Goal: Task Accomplishment & Management: Manage account settings

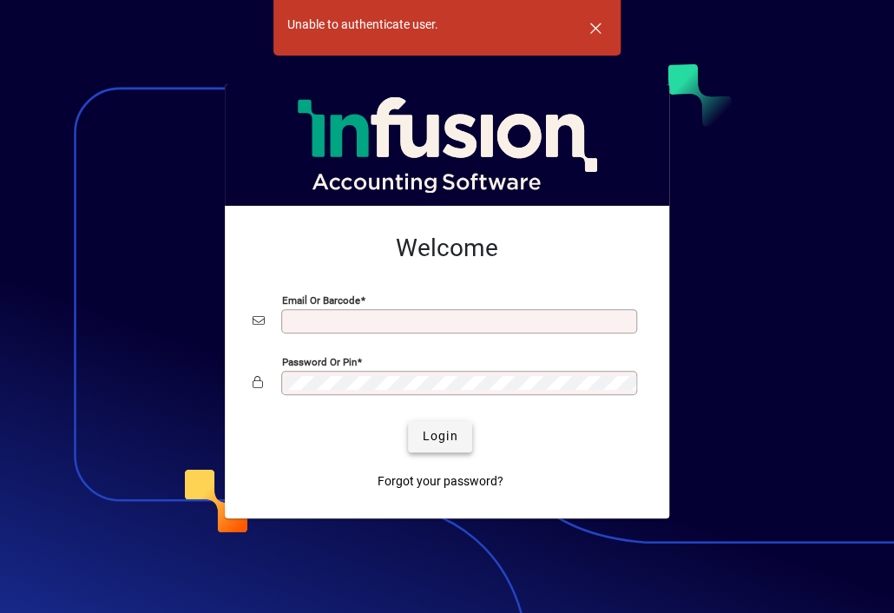
type input "**********"
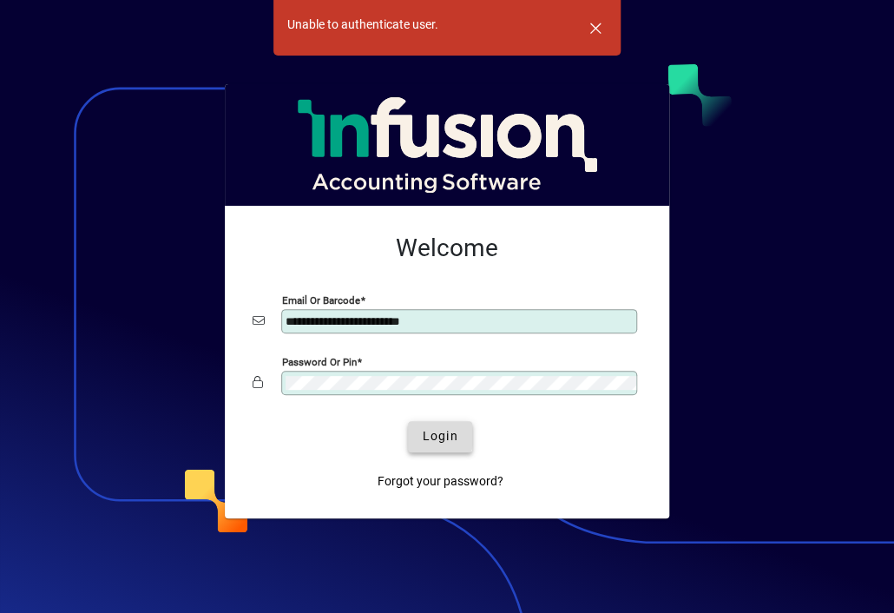
click at [420, 432] on span "submit" at bounding box center [439, 437] width 63 height 42
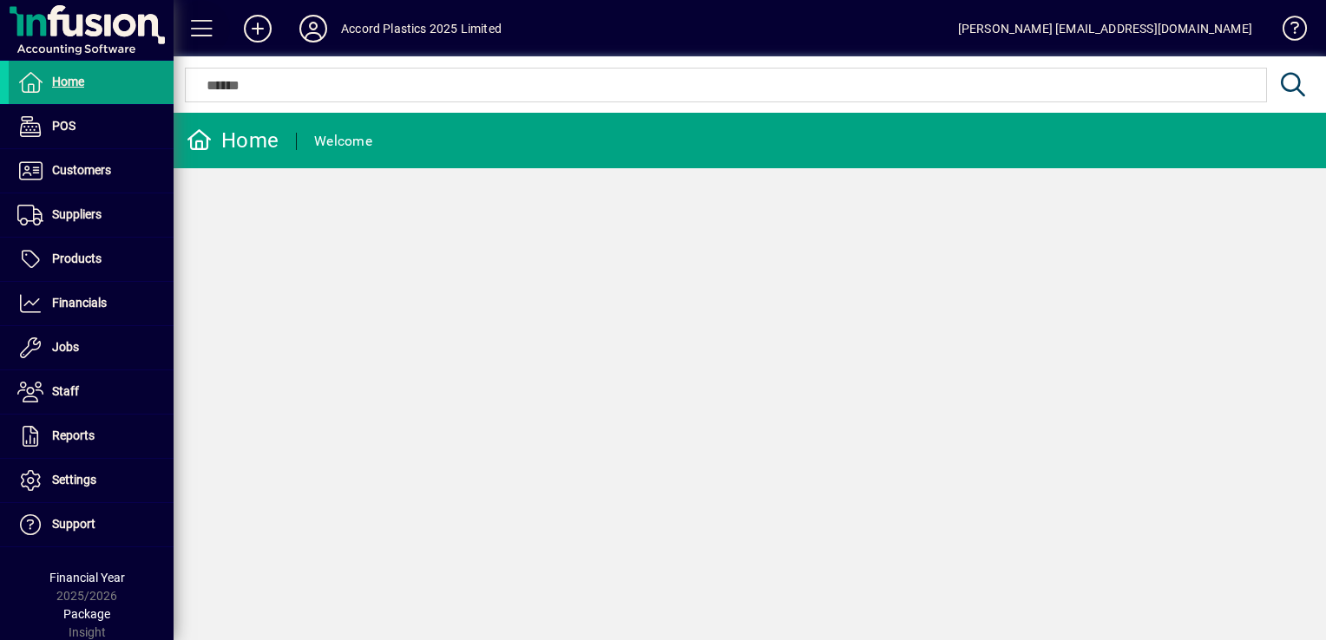
click at [207, 33] on span at bounding box center [202, 29] width 42 height 42
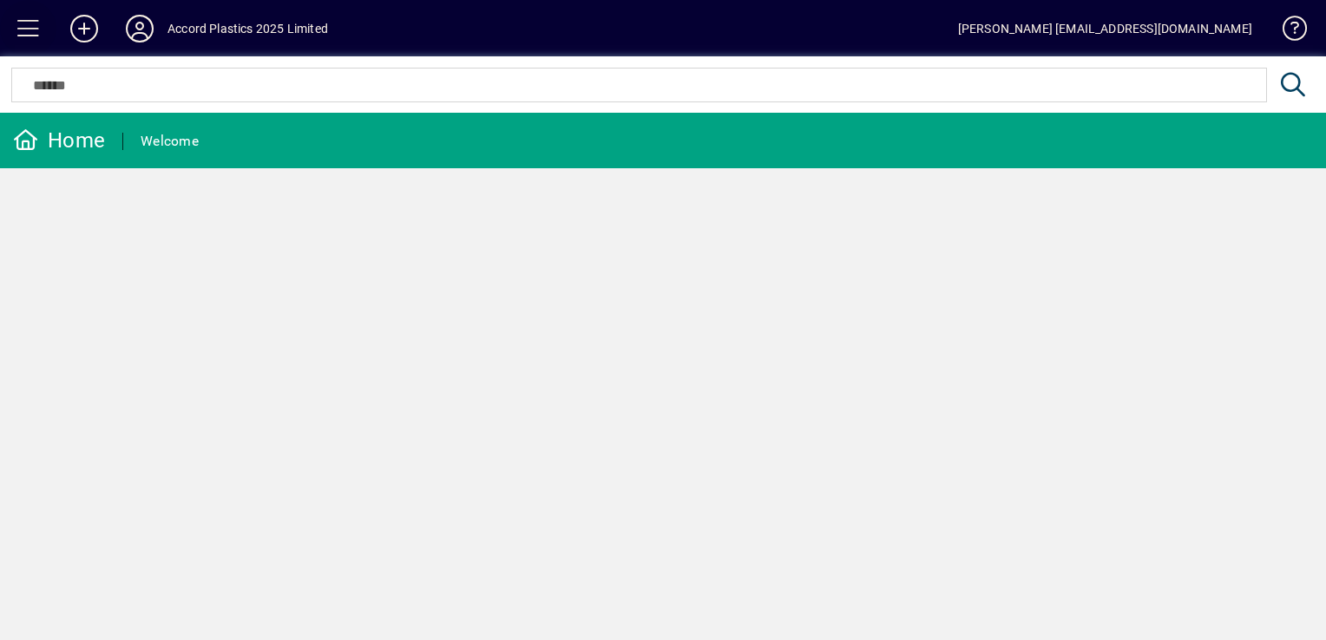
click at [32, 24] on span at bounding box center [29, 29] width 42 height 42
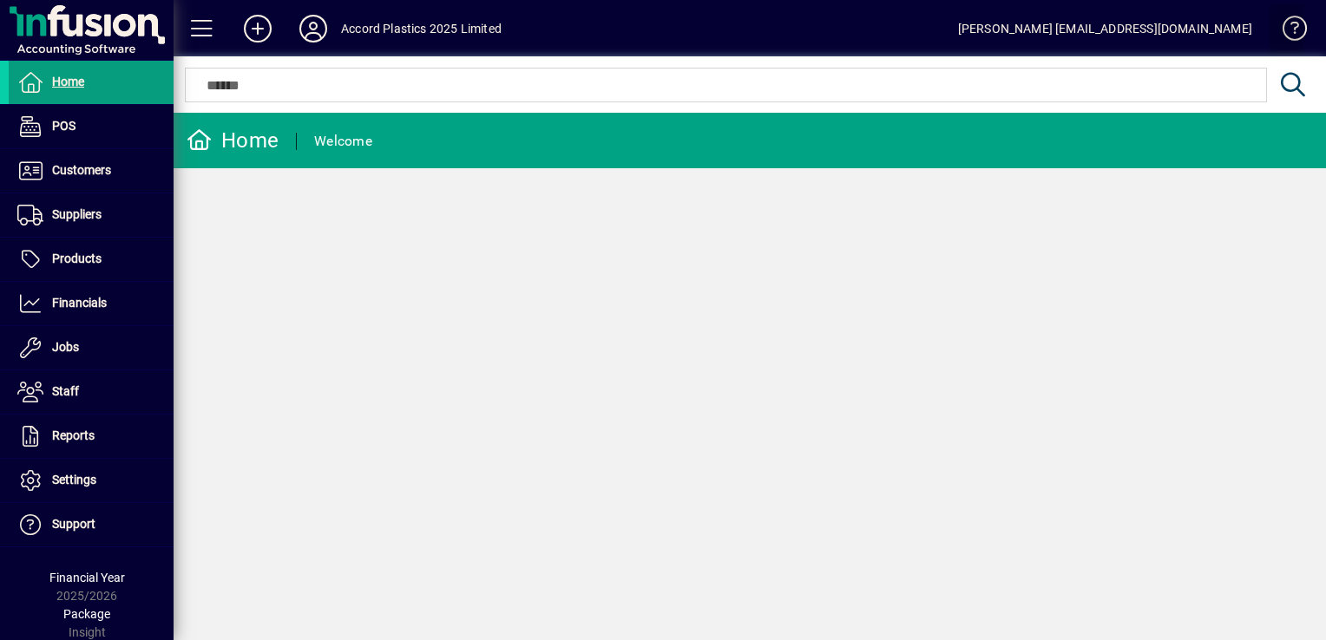
click at [893, 30] on span at bounding box center [1287, 32] width 42 height 42
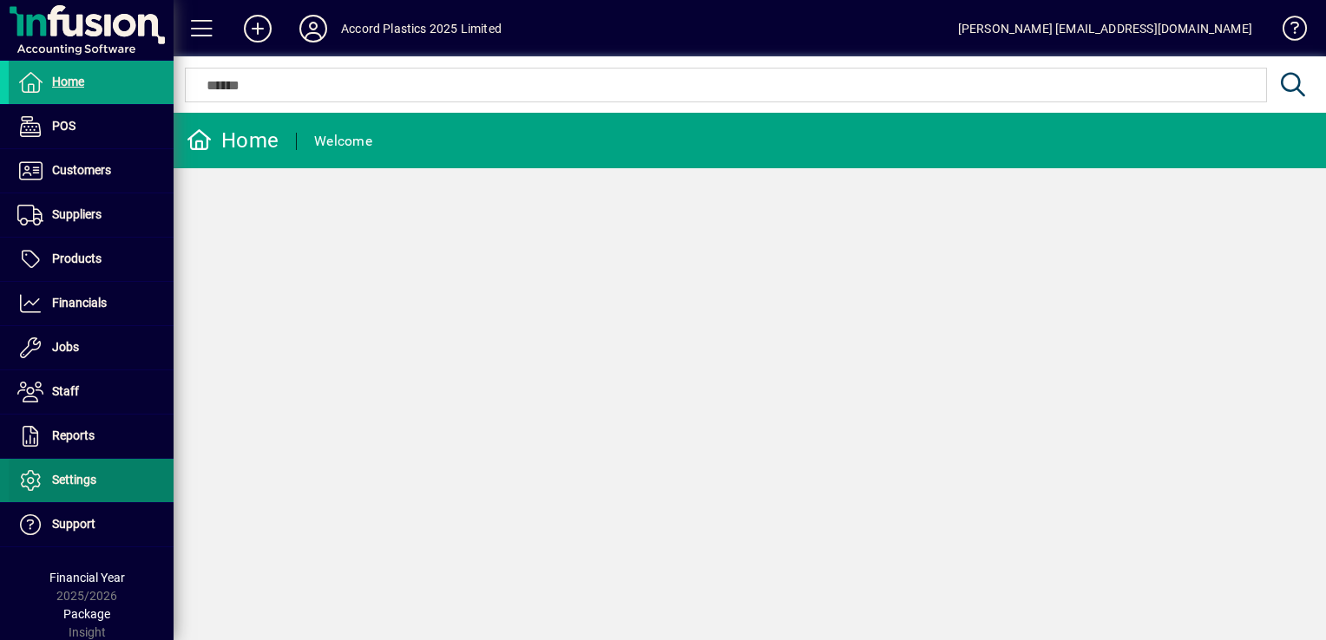
click at [74, 487] on span "Settings" at bounding box center [53, 480] width 88 height 21
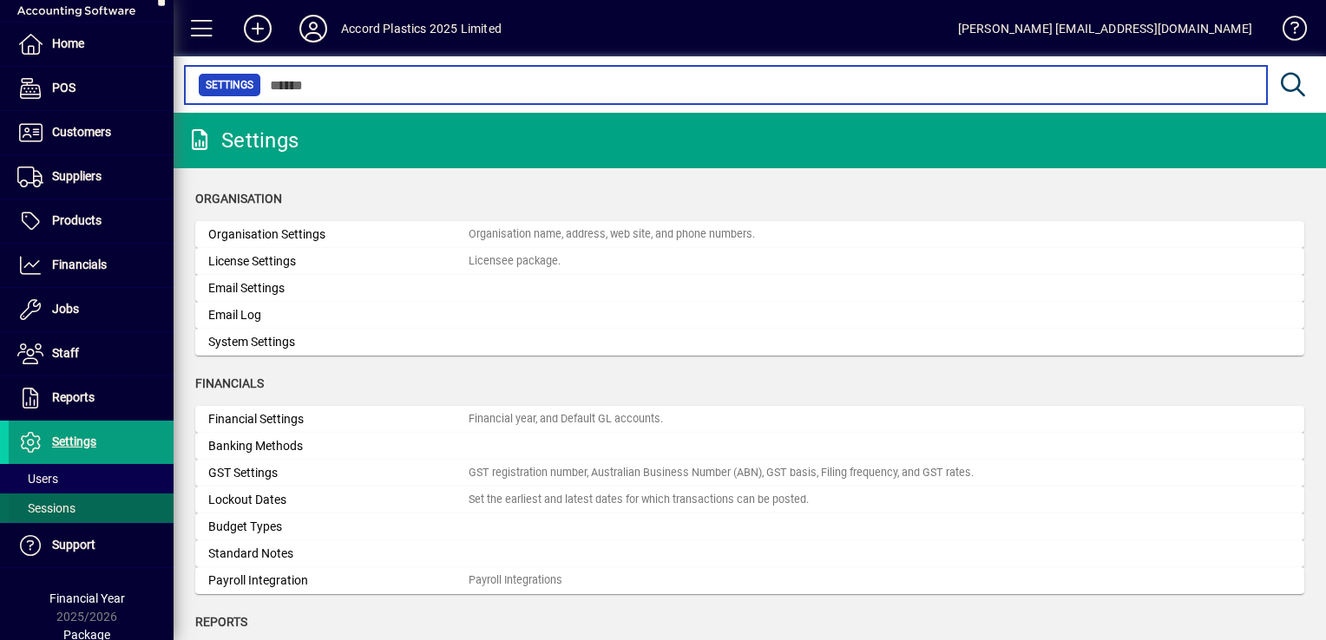
scroll to position [58, 0]
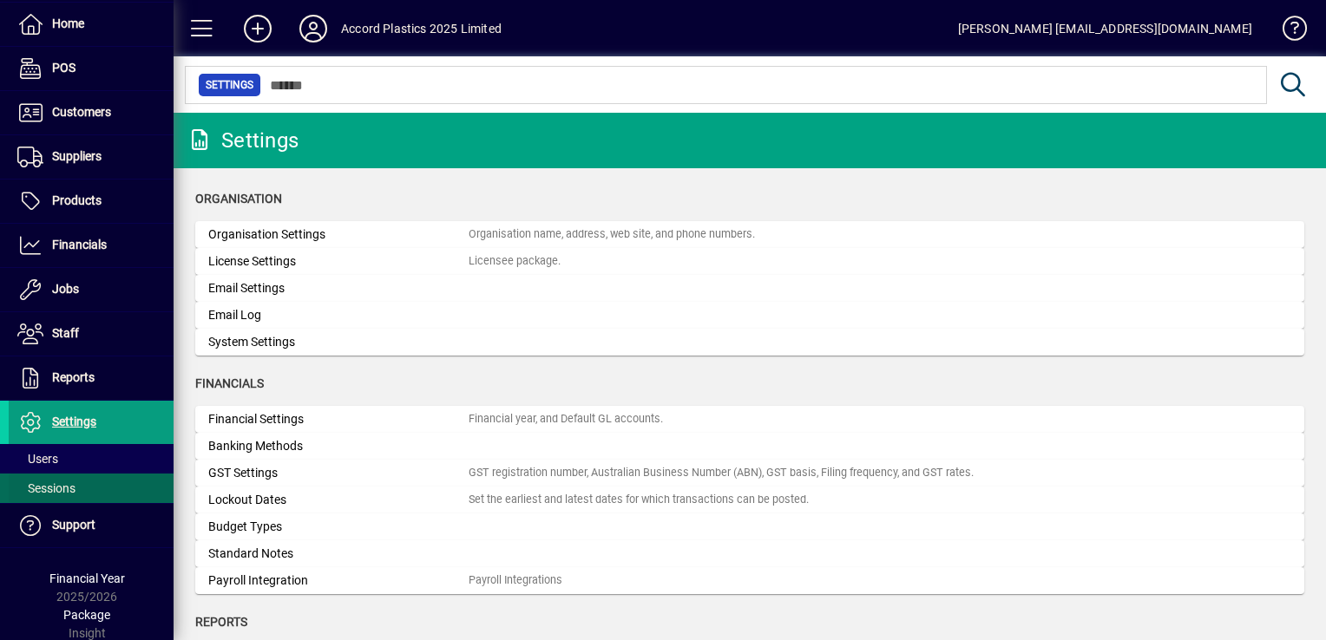
click at [54, 482] on span "Sessions" at bounding box center [46, 489] width 58 height 14
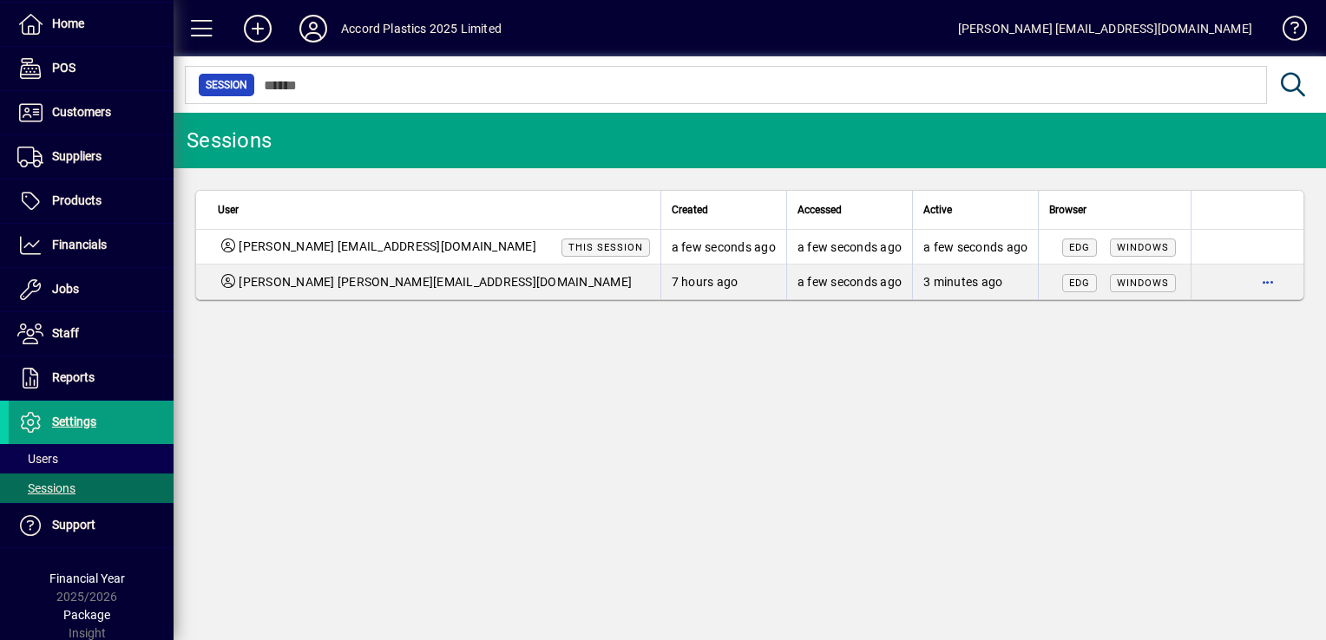
click at [351, 25] on div "Accord Plastics 2025 Limited" at bounding box center [421, 29] width 161 height 28
click at [311, 30] on icon at bounding box center [313, 29] width 35 height 28
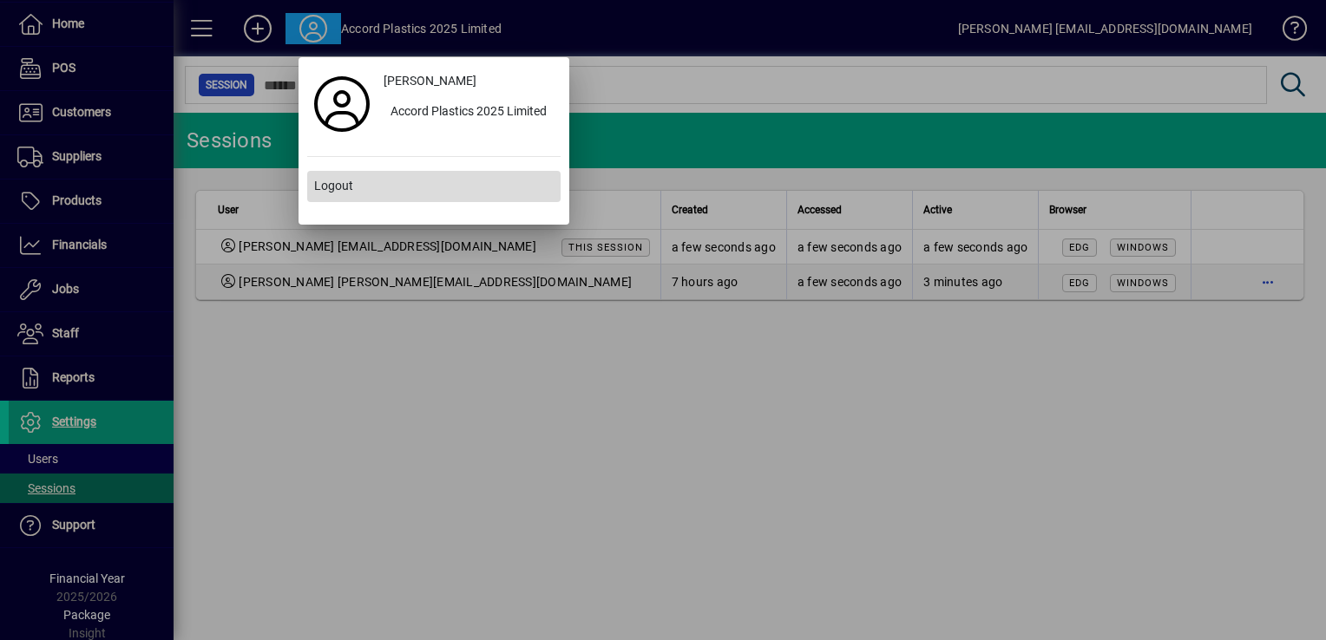
click at [333, 189] on span "Logout" at bounding box center [333, 186] width 39 height 18
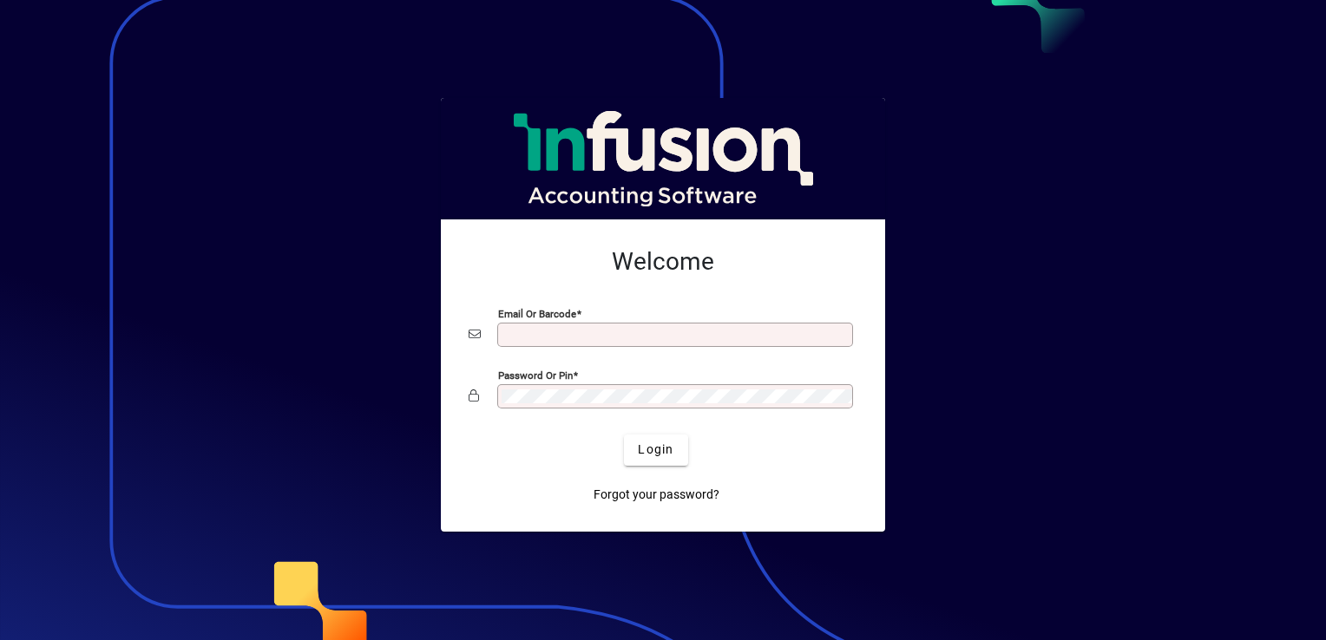
type input "**********"
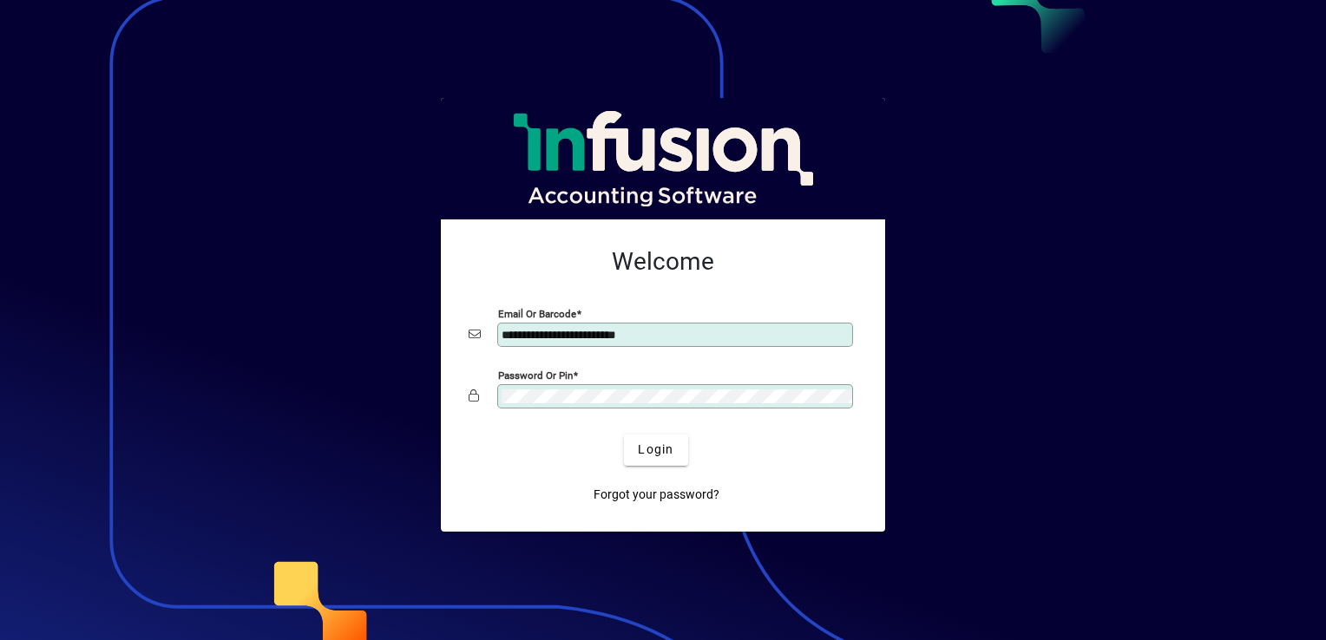
click at [621, 336] on input "**********" at bounding box center [677, 335] width 351 height 14
click at [1117, 454] on div at bounding box center [663, 320] width 1326 height 640
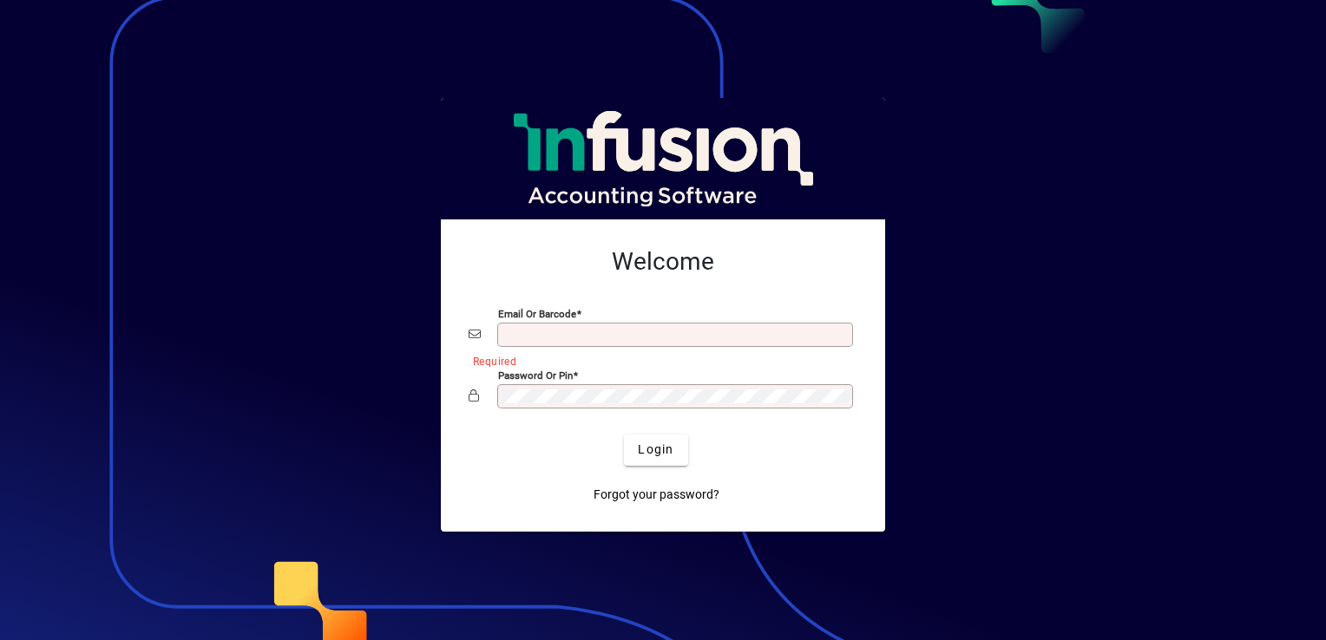
type input "**********"
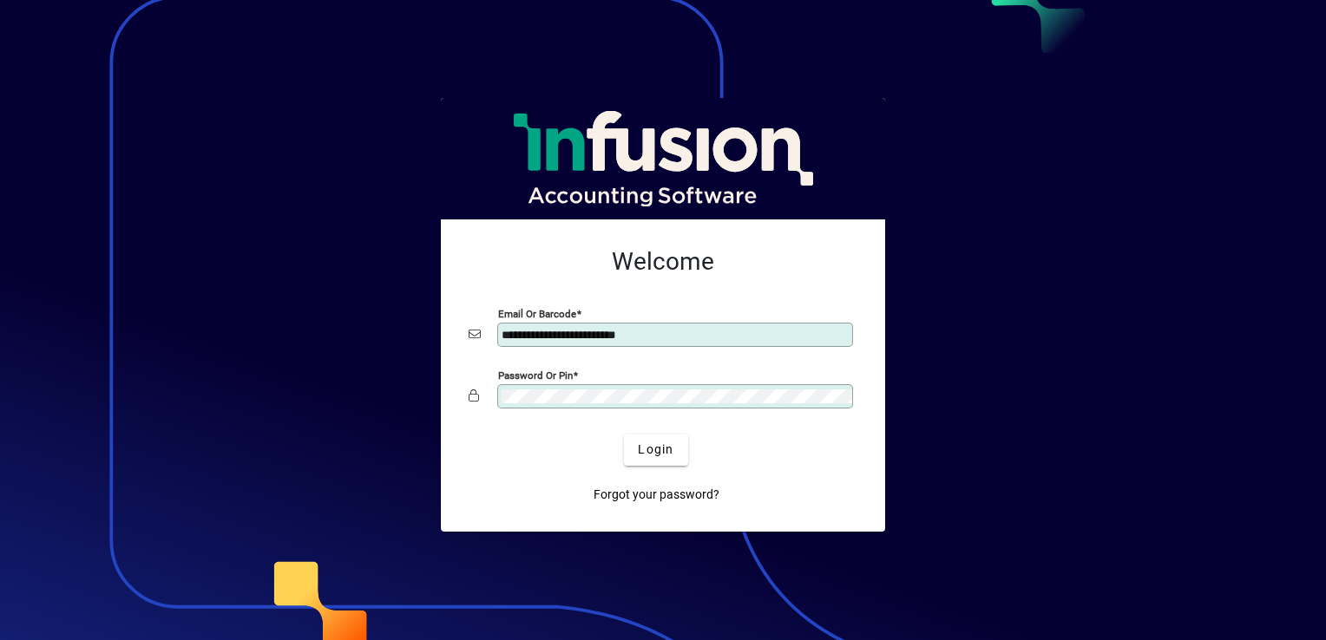
click at [600, 331] on input "**********" at bounding box center [677, 335] width 351 height 14
click at [554, 262] on h2 "Welcome" at bounding box center [663, 262] width 389 height 30
click at [646, 450] on span "Login" at bounding box center [656, 450] width 36 height 18
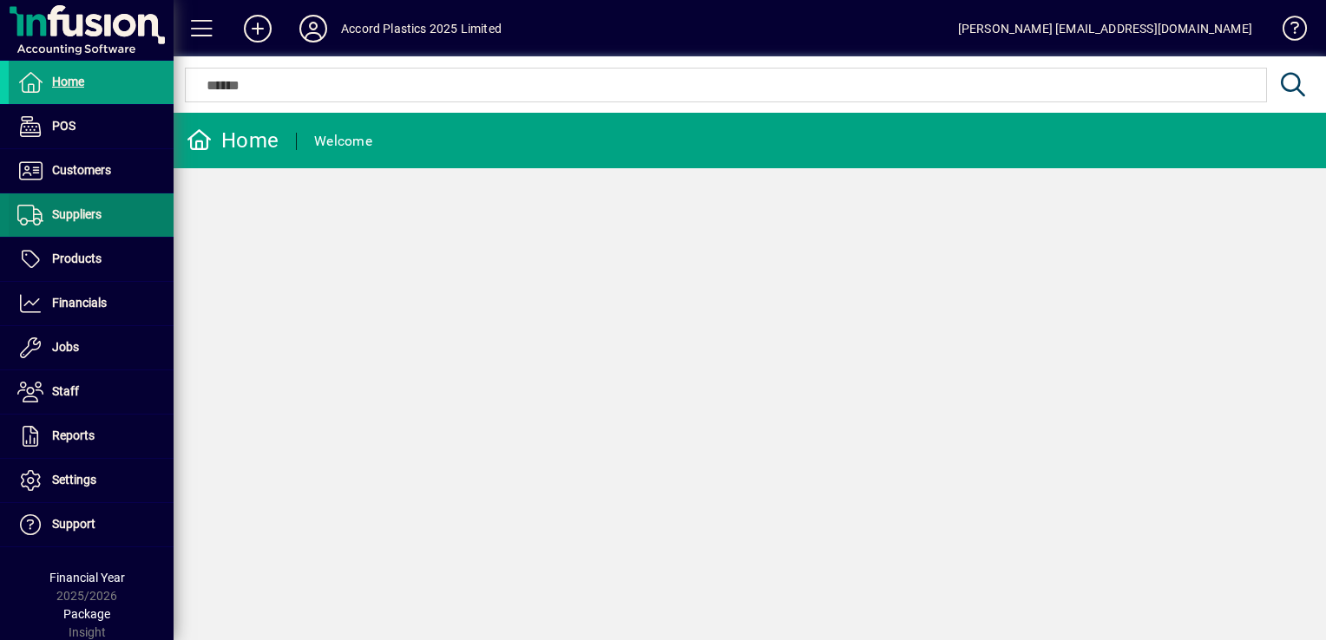
click at [115, 201] on span at bounding box center [91, 215] width 165 height 42
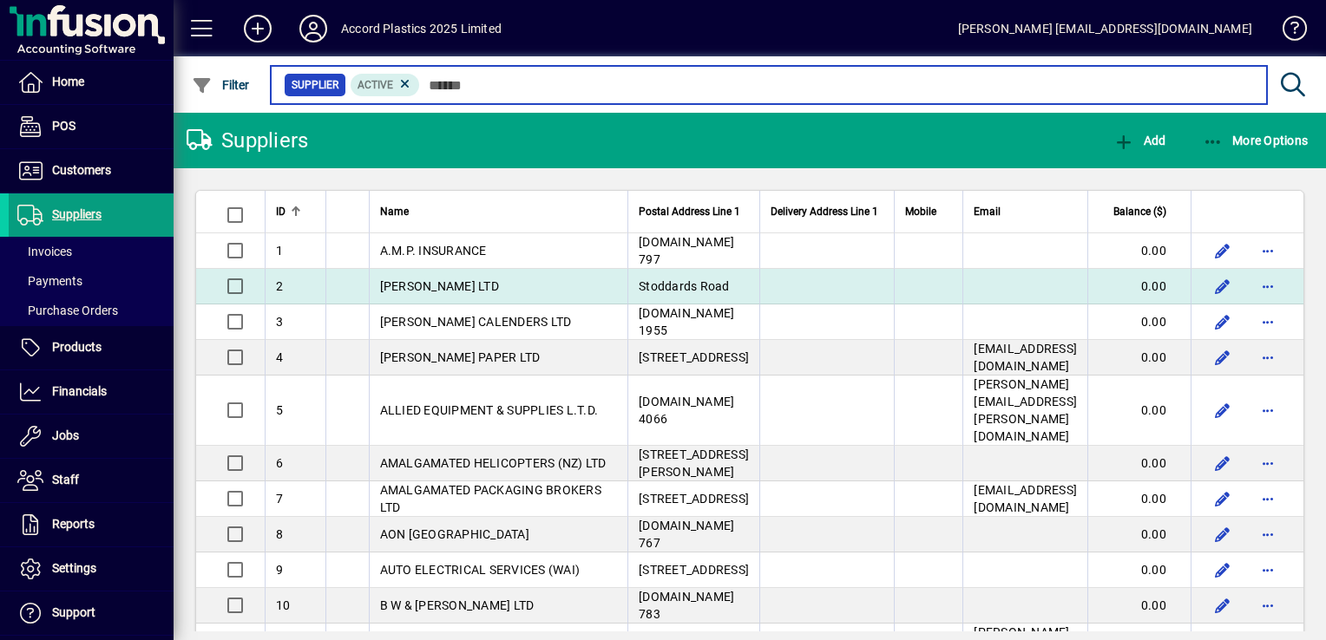
scroll to position [87, 0]
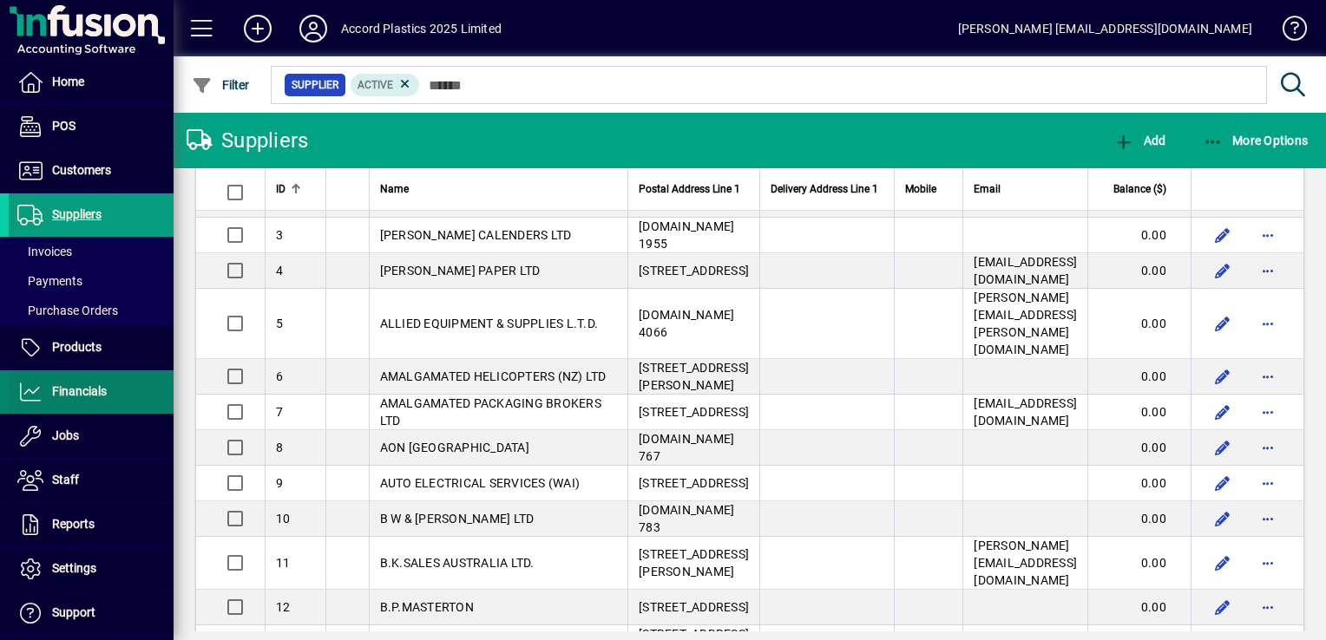
click at [74, 385] on span "Financials" at bounding box center [79, 391] width 55 height 14
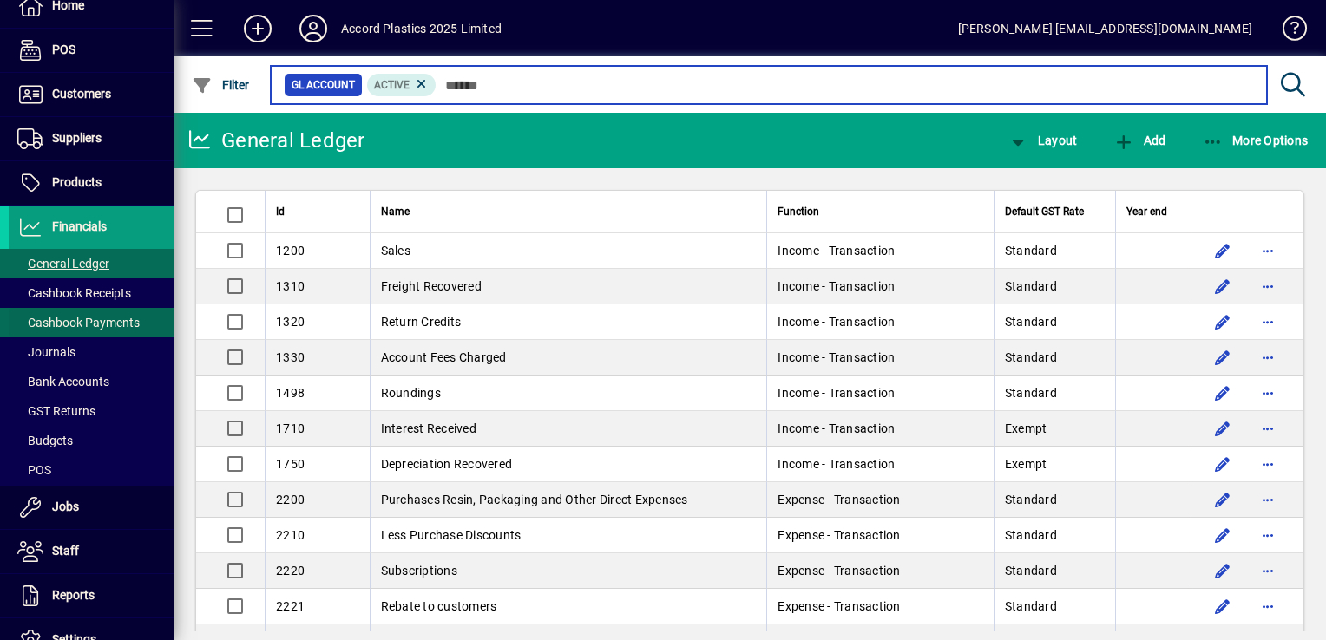
scroll to position [174, 0]
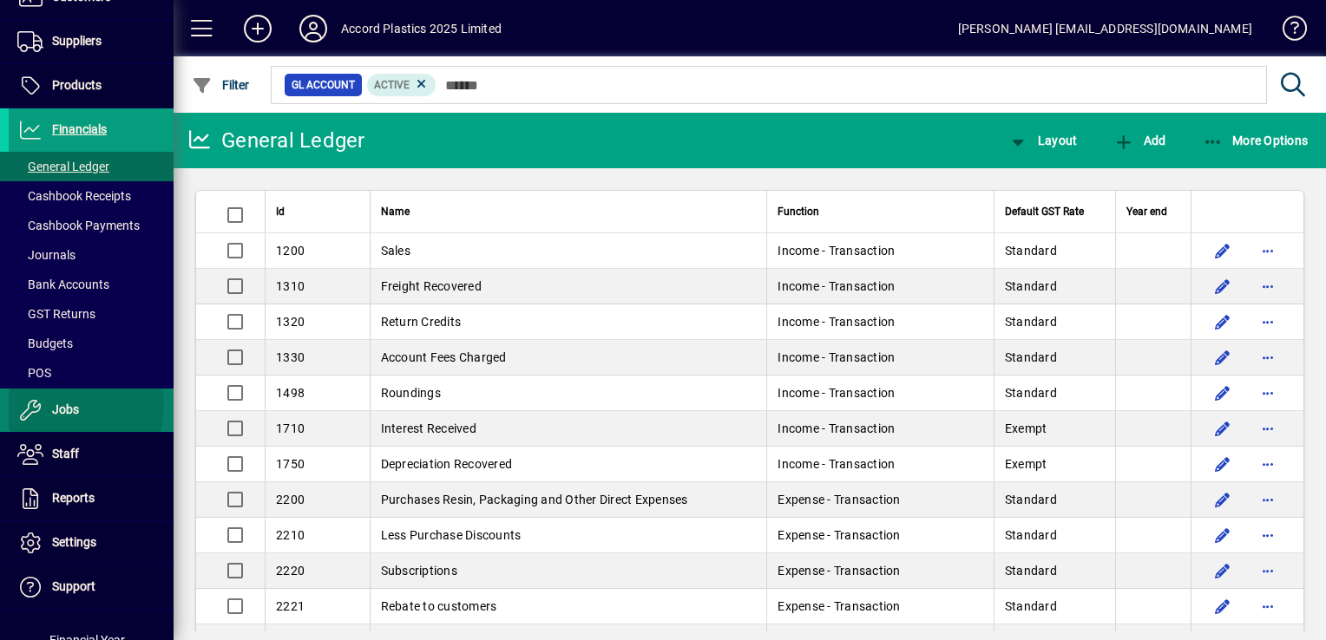
click at [49, 403] on span "Jobs" at bounding box center [44, 410] width 70 height 21
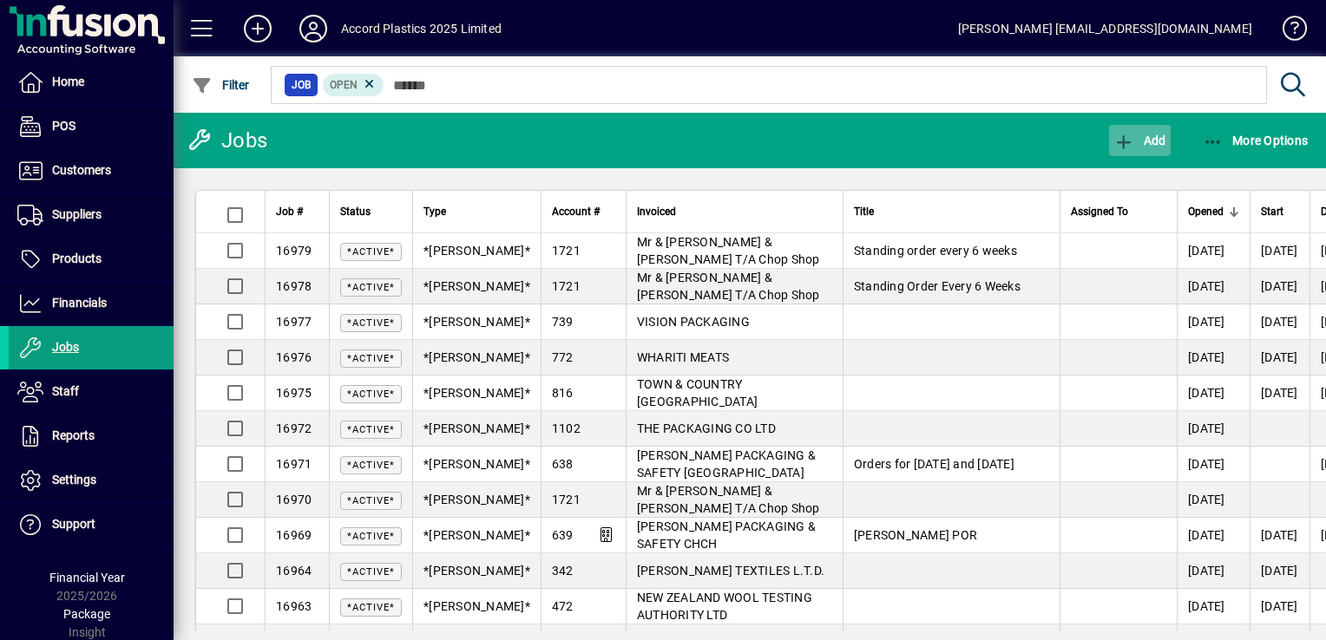
click at [1148, 144] on span "Add" at bounding box center [1139, 141] width 52 height 14
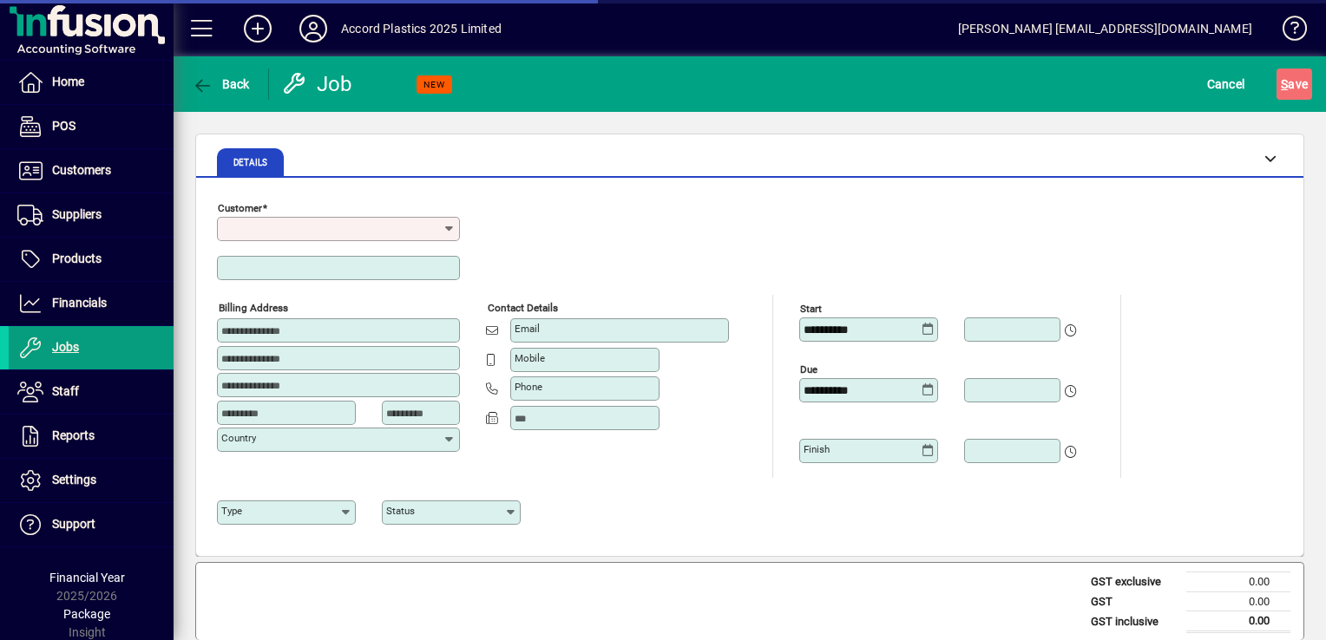
type input "******"
type input "**********"
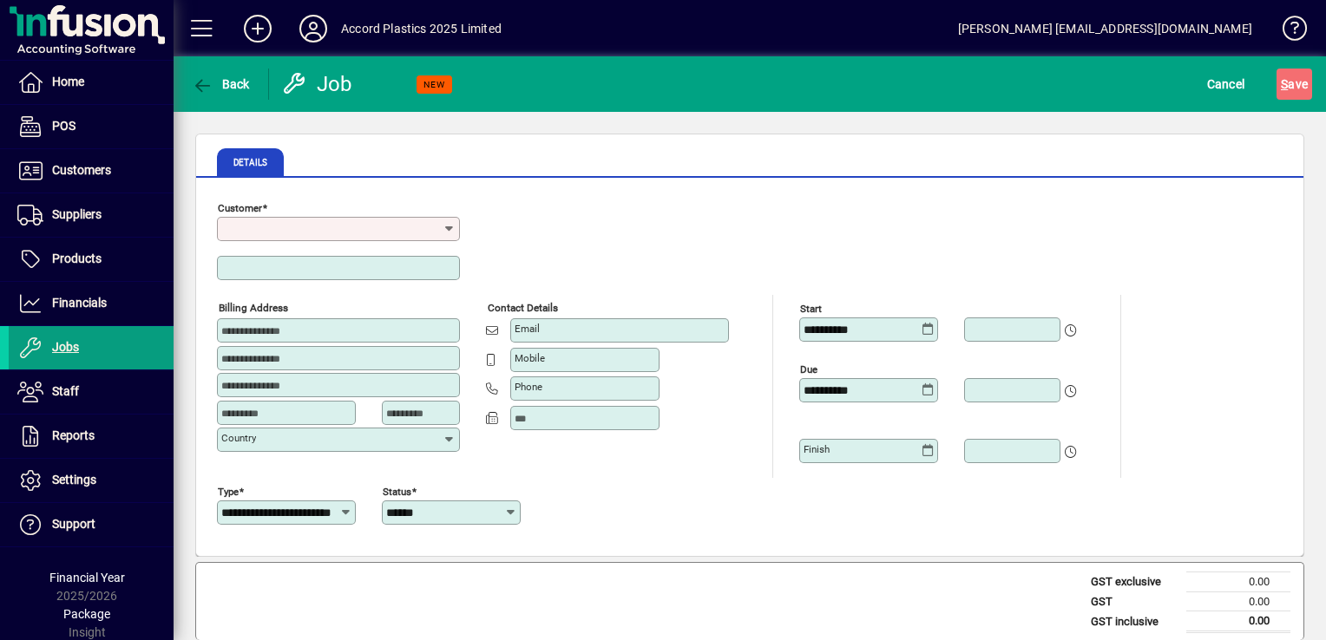
click at [482, 228] on div "Customer" at bounding box center [351, 245] width 269 height 100
click at [653, 176] on mat-tab-header "Details" at bounding box center [758, 162] width 1090 height 42
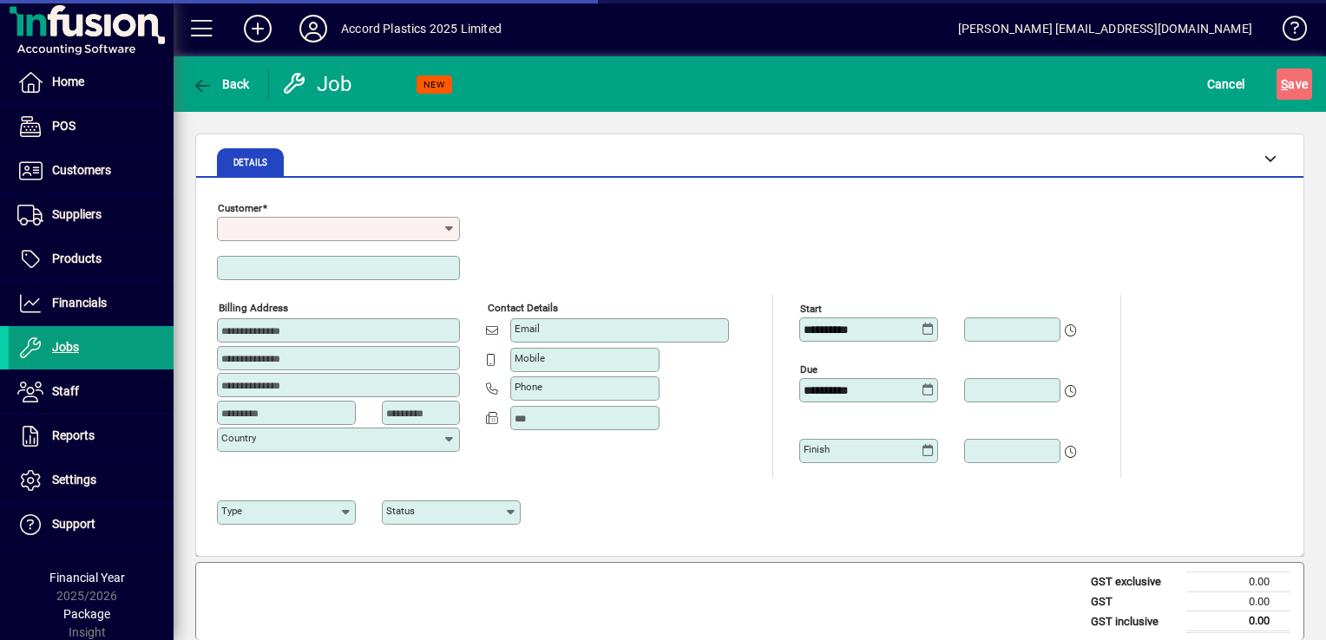
type input "******"
type input "**********"
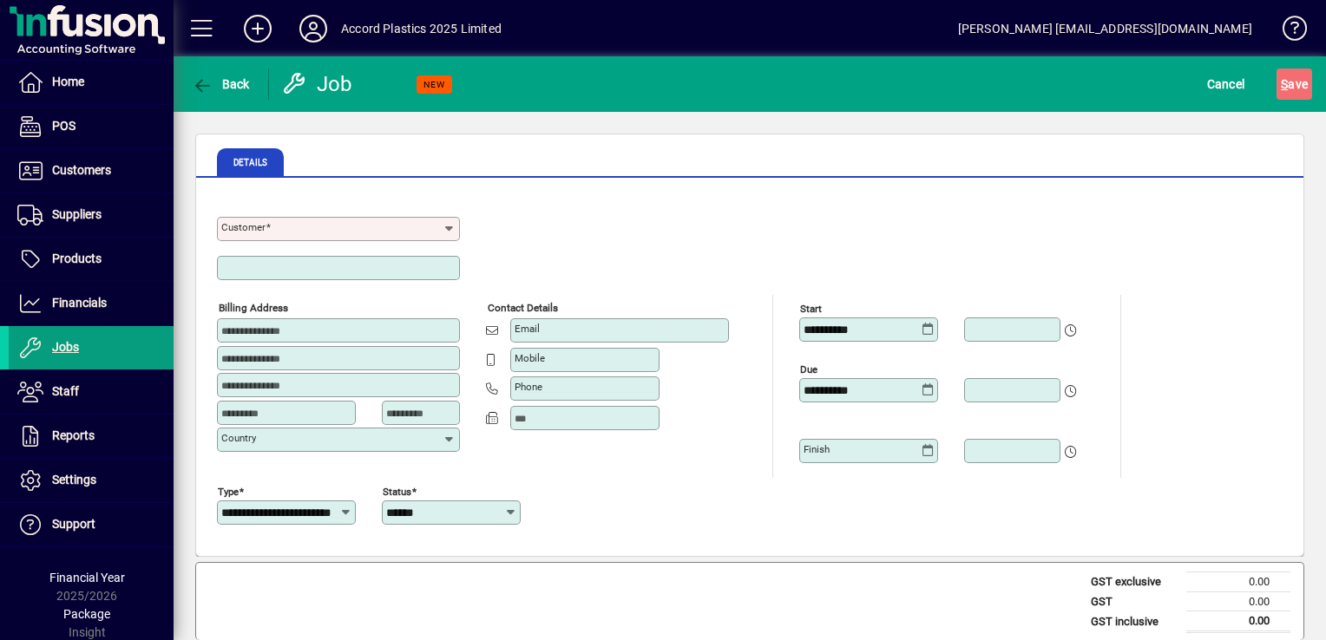
click at [325, 34] on icon at bounding box center [313, 29] width 35 height 28
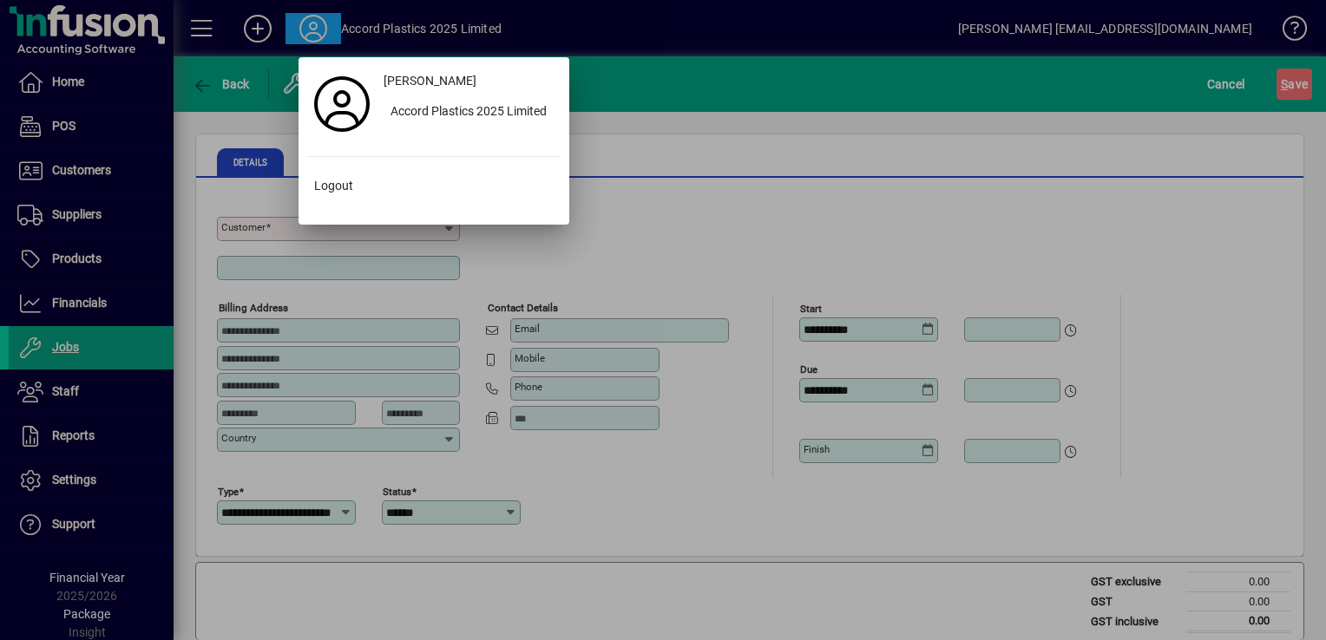
click at [690, 208] on div at bounding box center [663, 320] width 1326 height 640
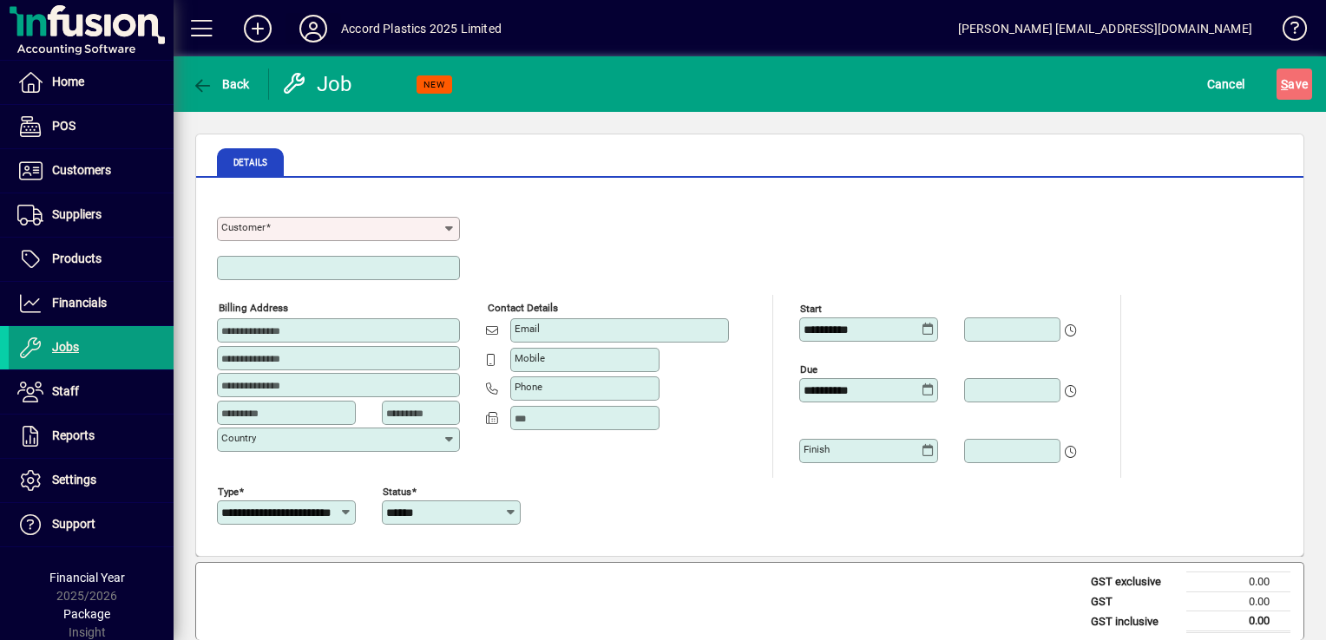
click at [303, 29] on icon at bounding box center [313, 29] width 35 height 28
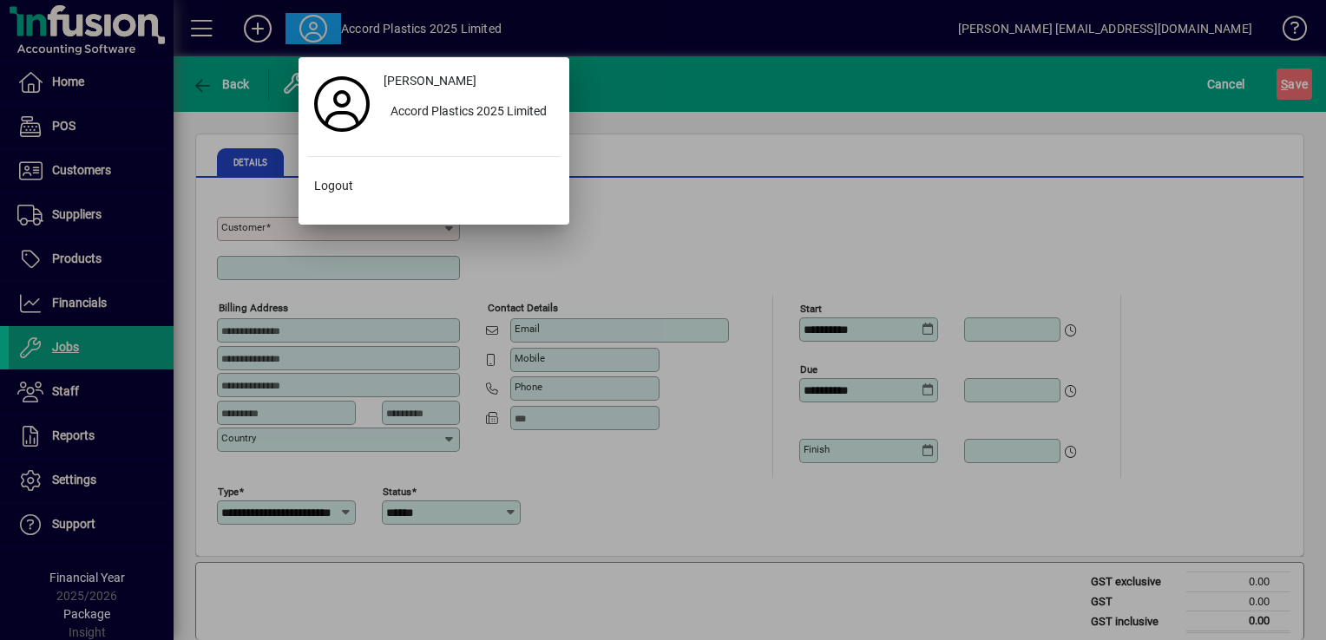
drag, startPoint x: 860, startPoint y: 175, endPoint x: 823, endPoint y: 187, distance: 39.2
click at [860, 175] on div at bounding box center [663, 320] width 1326 height 640
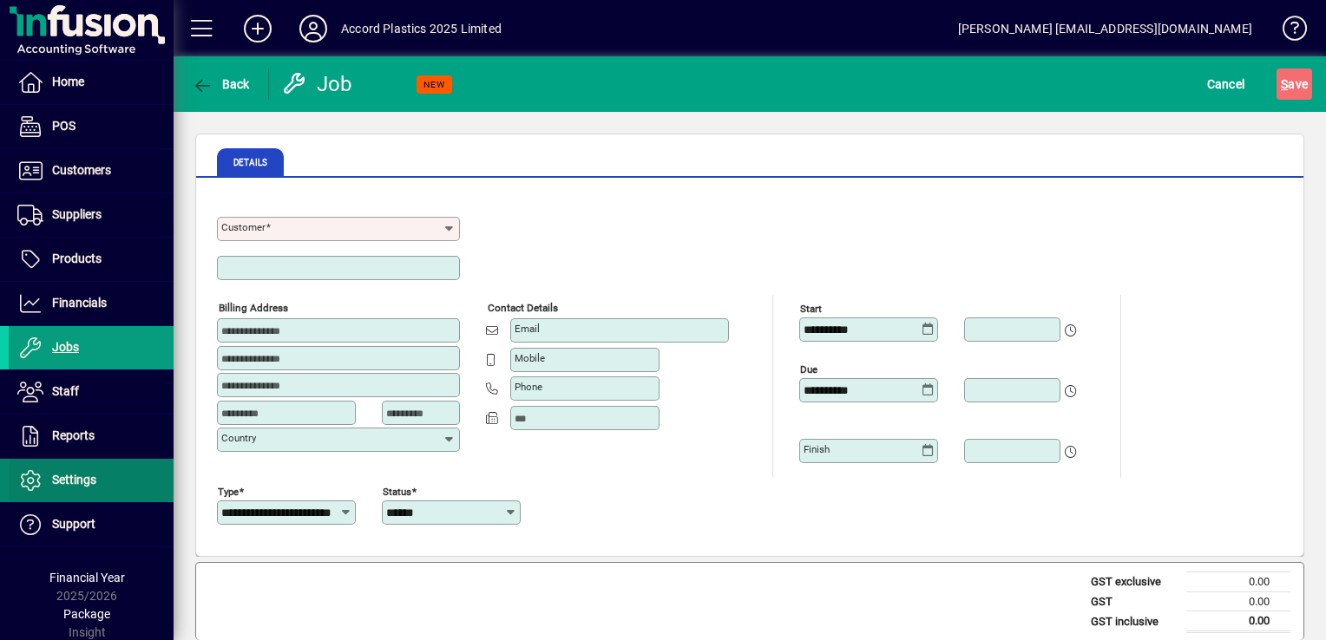
click at [76, 470] on span "Settings" at bounding box center [53, 480] width 88 height 21
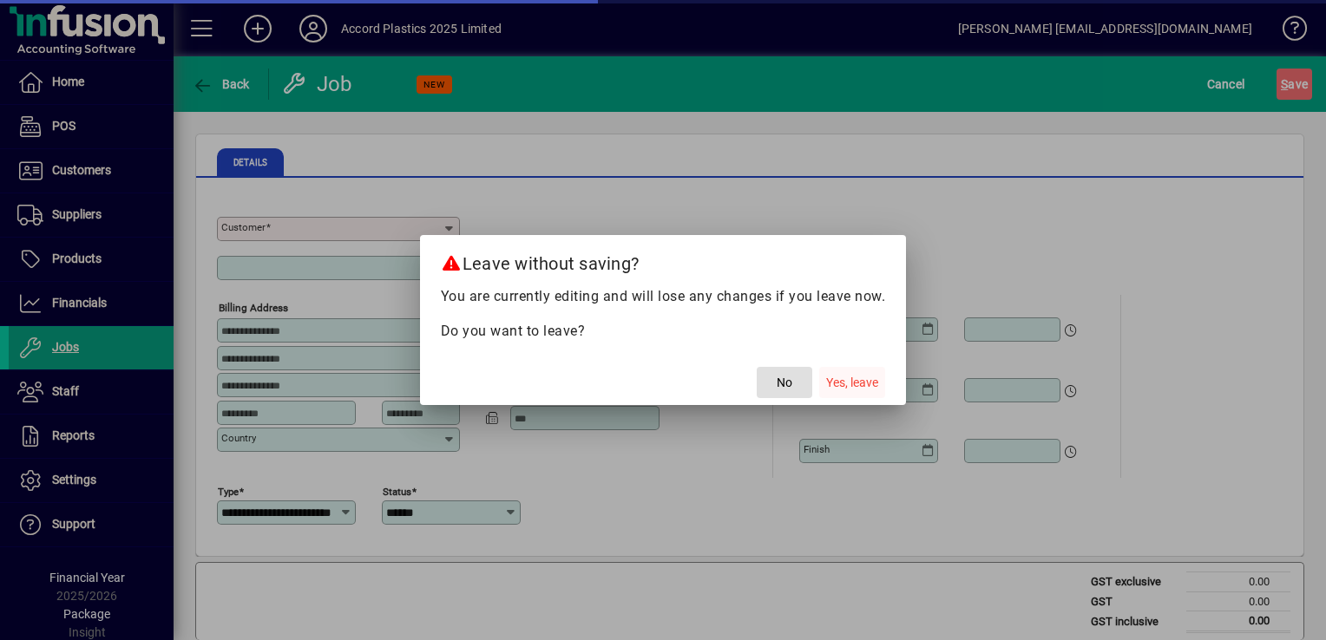
click at [836, 378] on span "Yes, leave" at bounding box center [852, 383] width 52 height 18
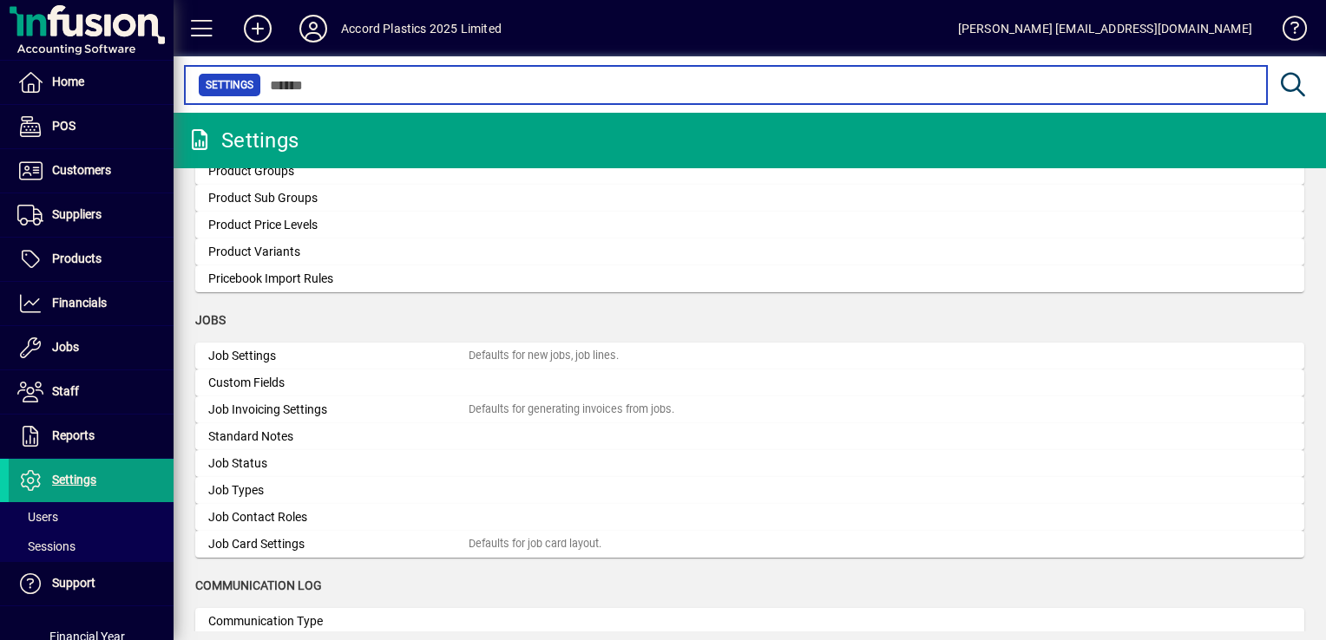
scroll to position [2150, 0]
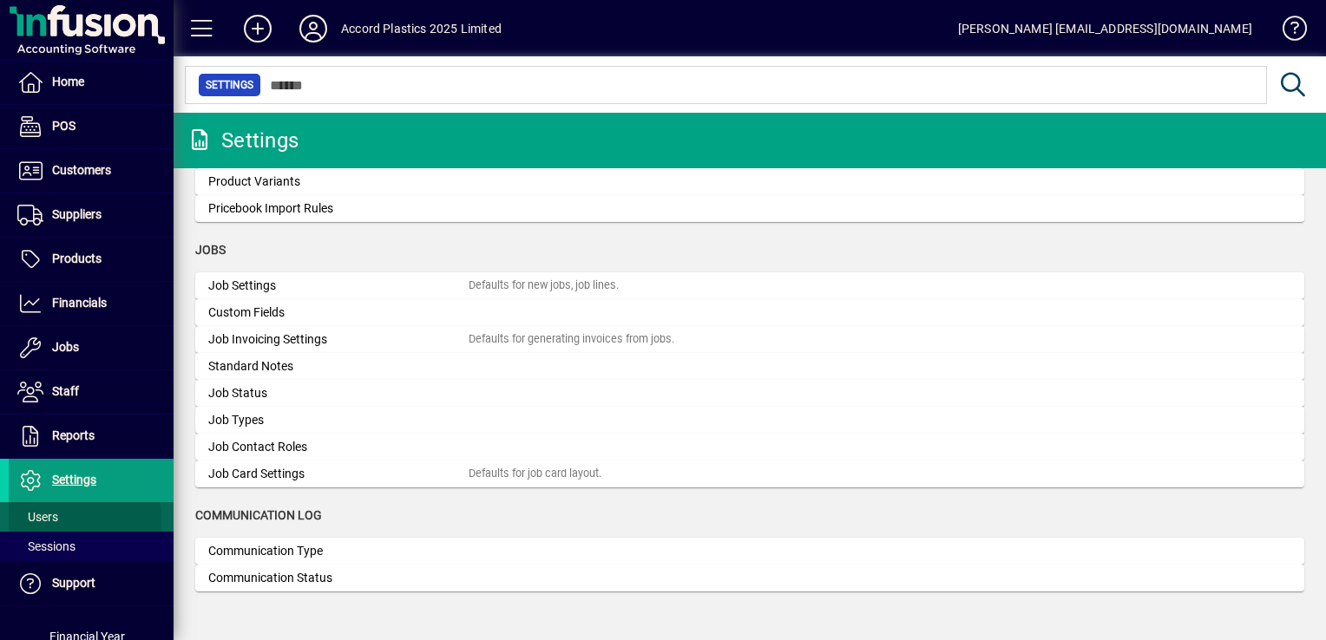
click at [49, 519] on span "Users" at bounding box center [37, 517] width 41 height 14
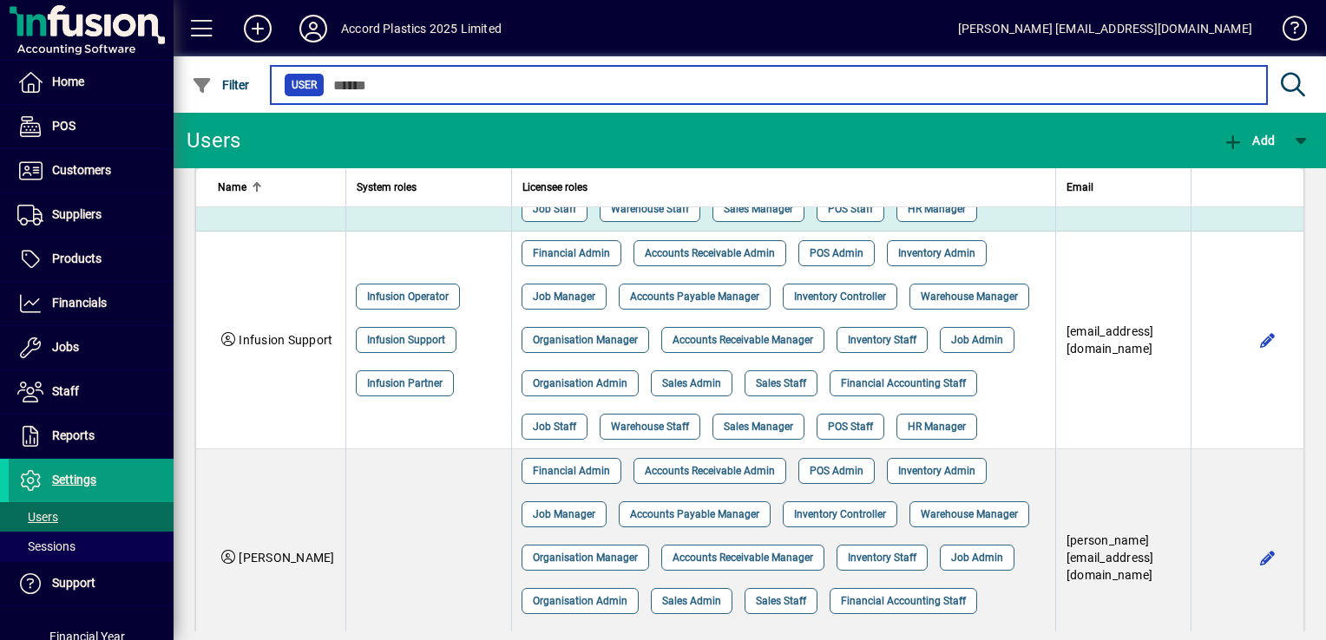
scroll to position [347, 0]
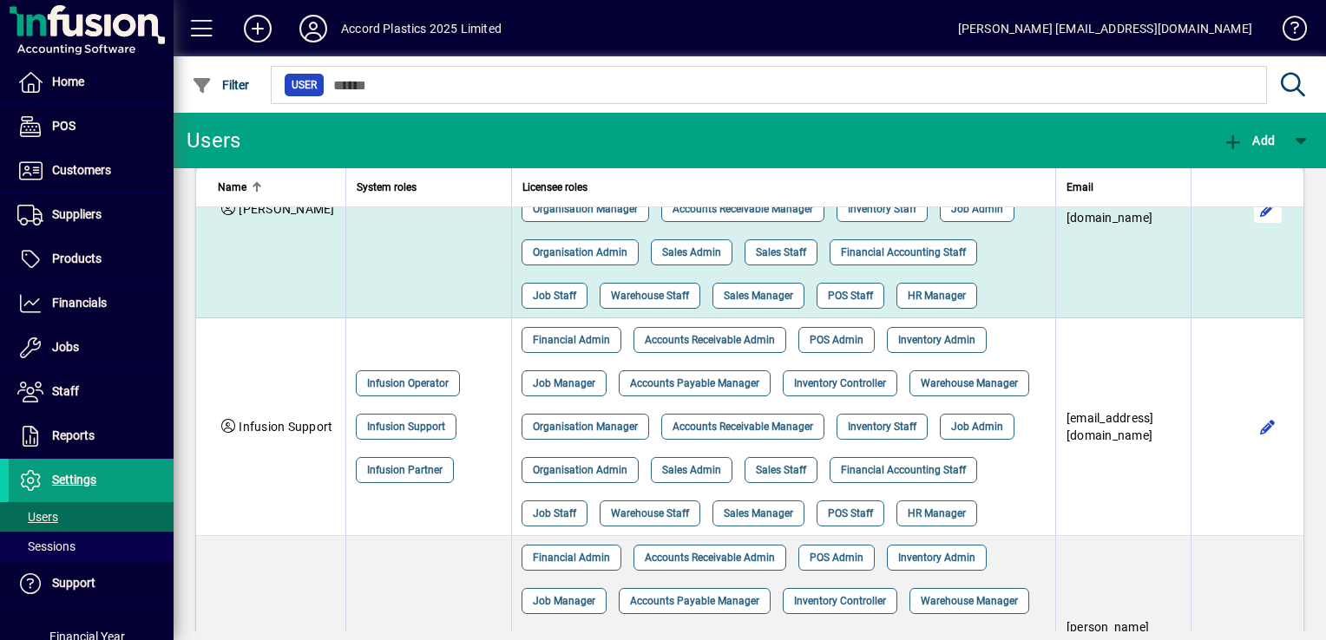
click at [1257, 230] on span "button" at bounding box center [1268, 209] width 42 height 42
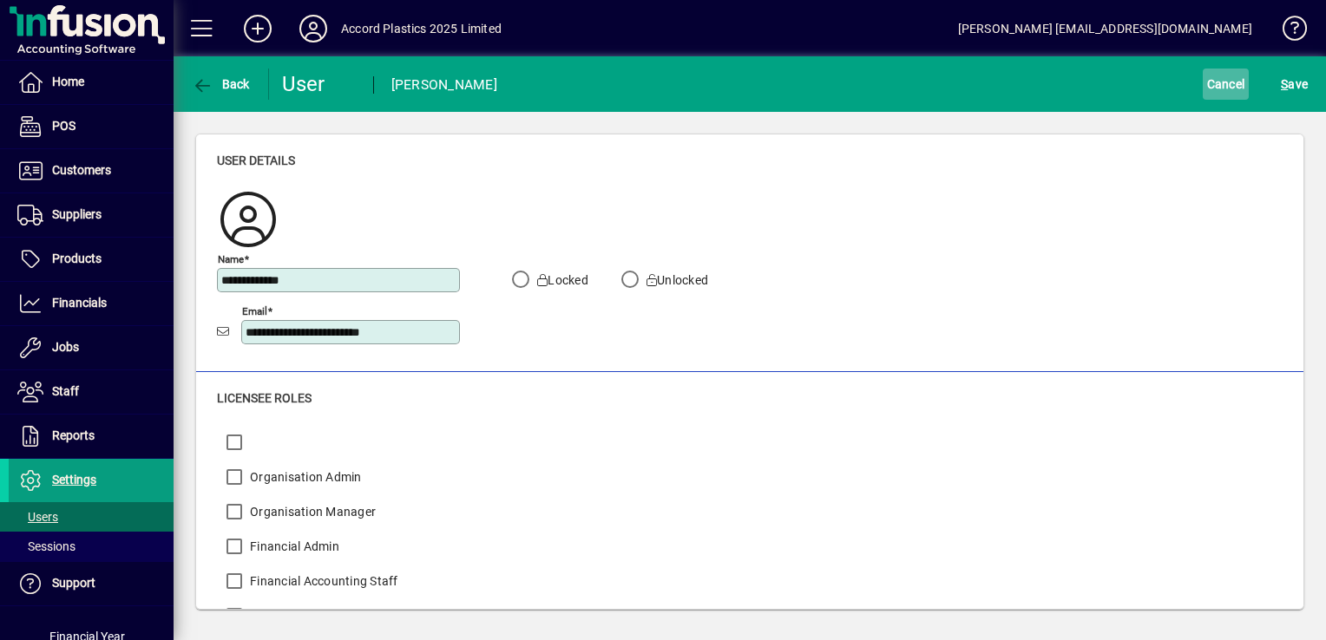
click at [1212, 85] on span "Cancel" at bounding box center [1226, 84] width 38 height 28
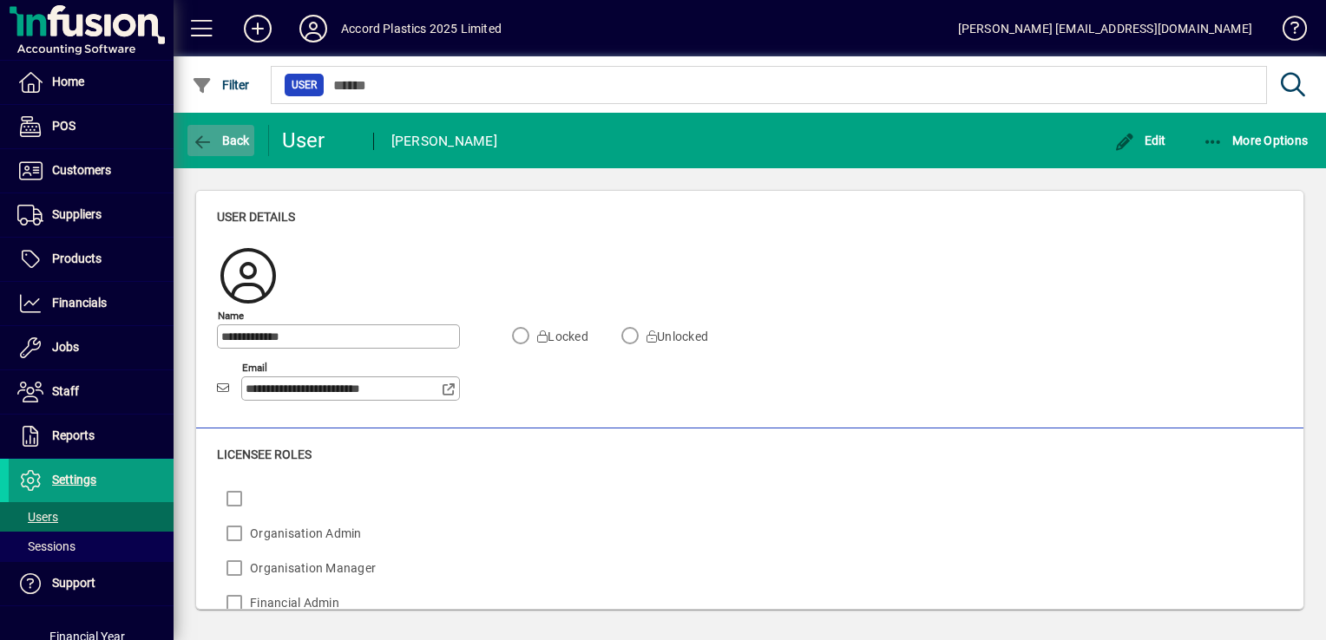
click at [222, 141] on span "Back" at bounding box center [221, 141] width 58 height 14
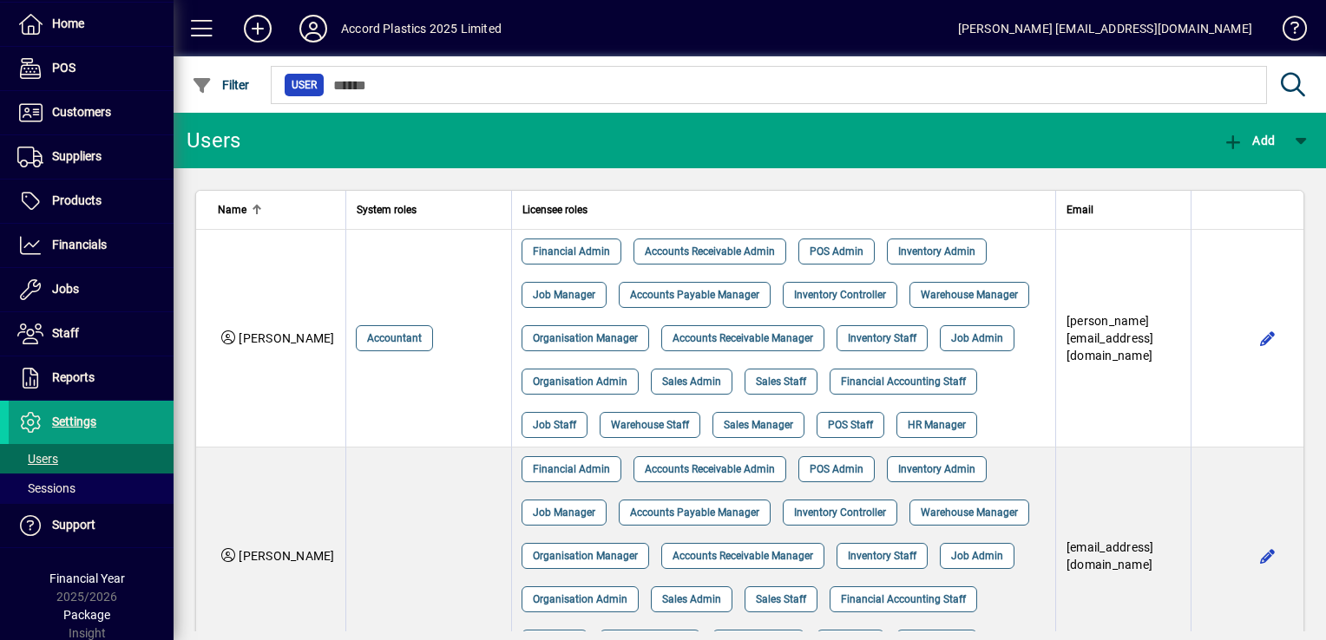
drag, startPoint x: 1159, startPoint y: 25, endPoint x: 1209, endPoint y: 23, distance: 49.5
click at [1159, 25] on div "Cathy Cameron admin@accordplastics.co.nz" at bounding box center [1105, 29] width 294 height 28
click at [1282, 19] on span at bounding box center [1287, 32] width 42 height 42
click at [423, 26] on div "Accord Plastics 2025 Limited" at bounding box center [421, 29] width 161 height 28
click at [305, 32] on icon at bounding box center [313, 29] width 35 height 28
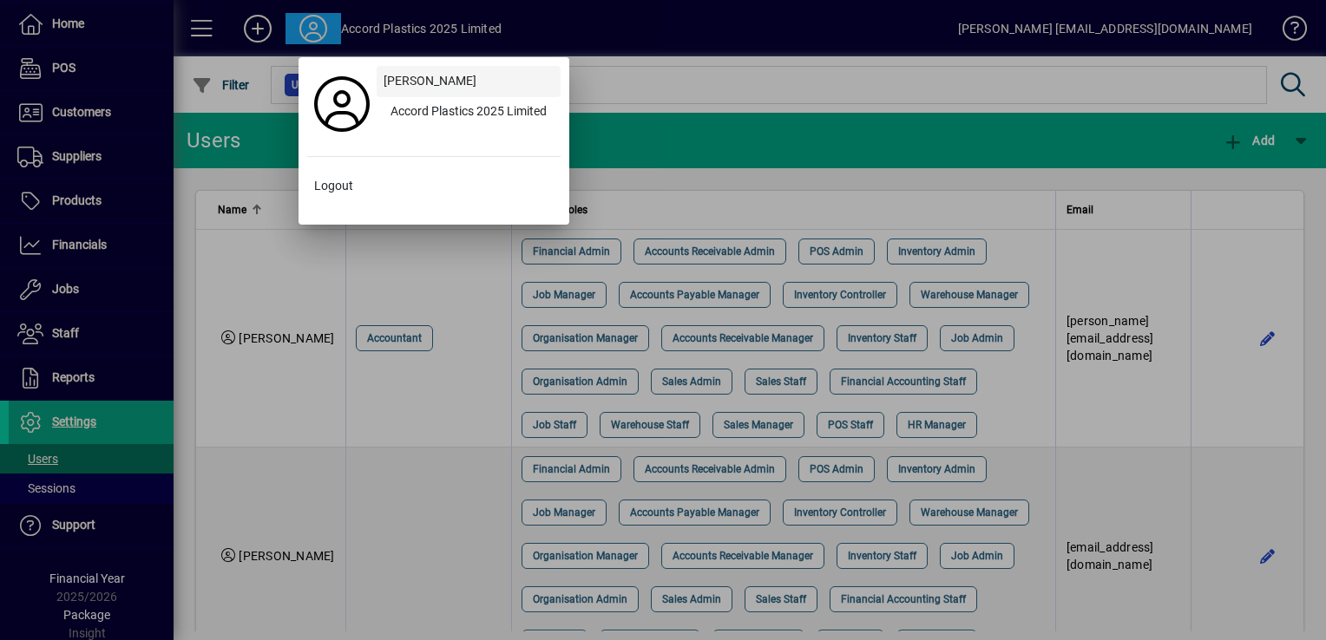
click at [405, 74] on span "Cathy Cameron" at bounding box center [430, 81] width 93 height 18
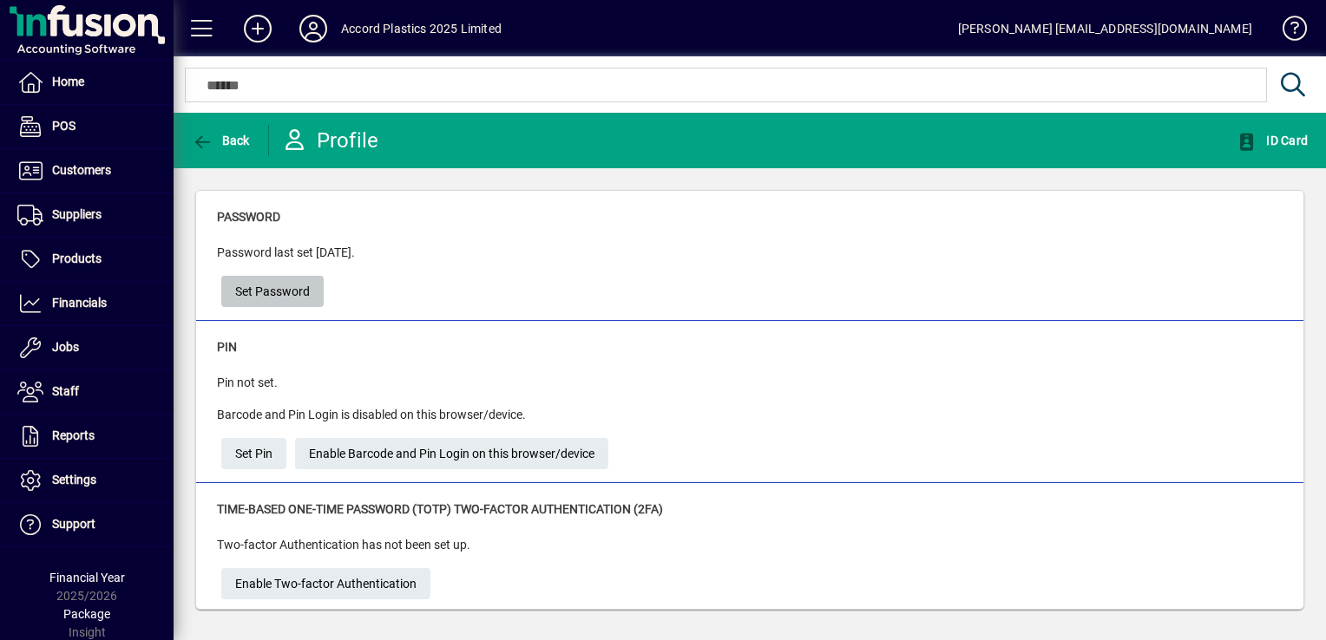
click at [293, 296] on span "Set Password" at bounding box center [272, 292] width 75 height 29
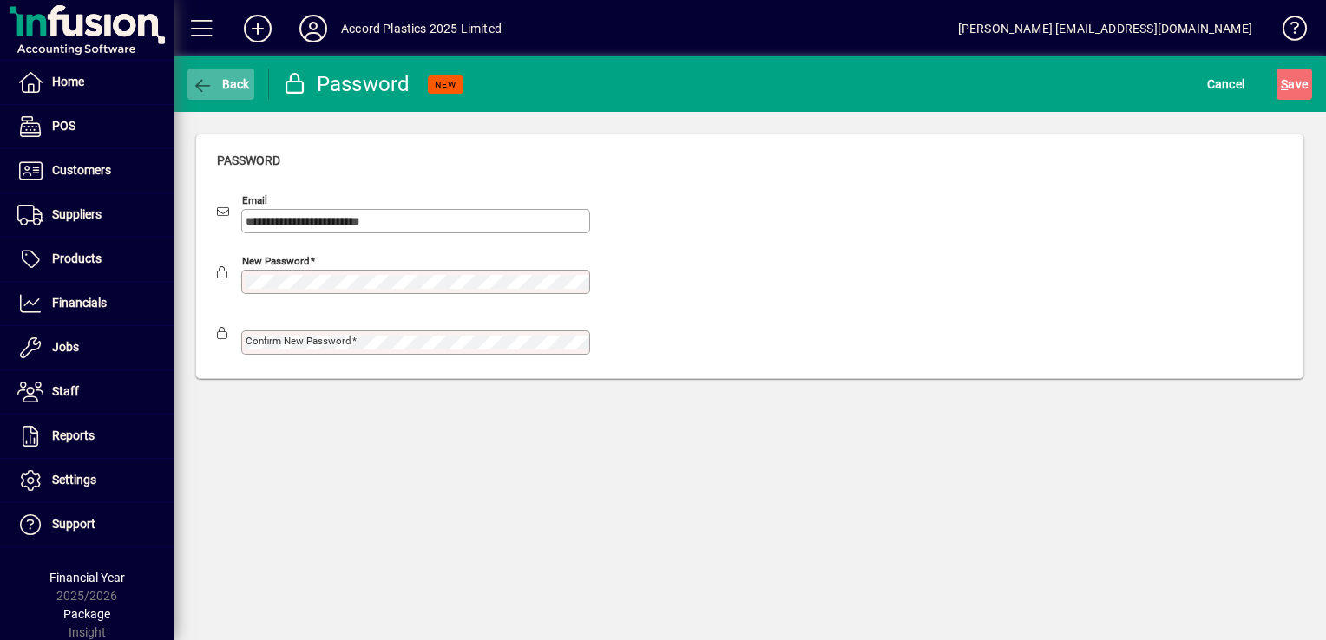
click at [199, 78] on icon "button" at bounding box center [203, 85] width 22 height 17
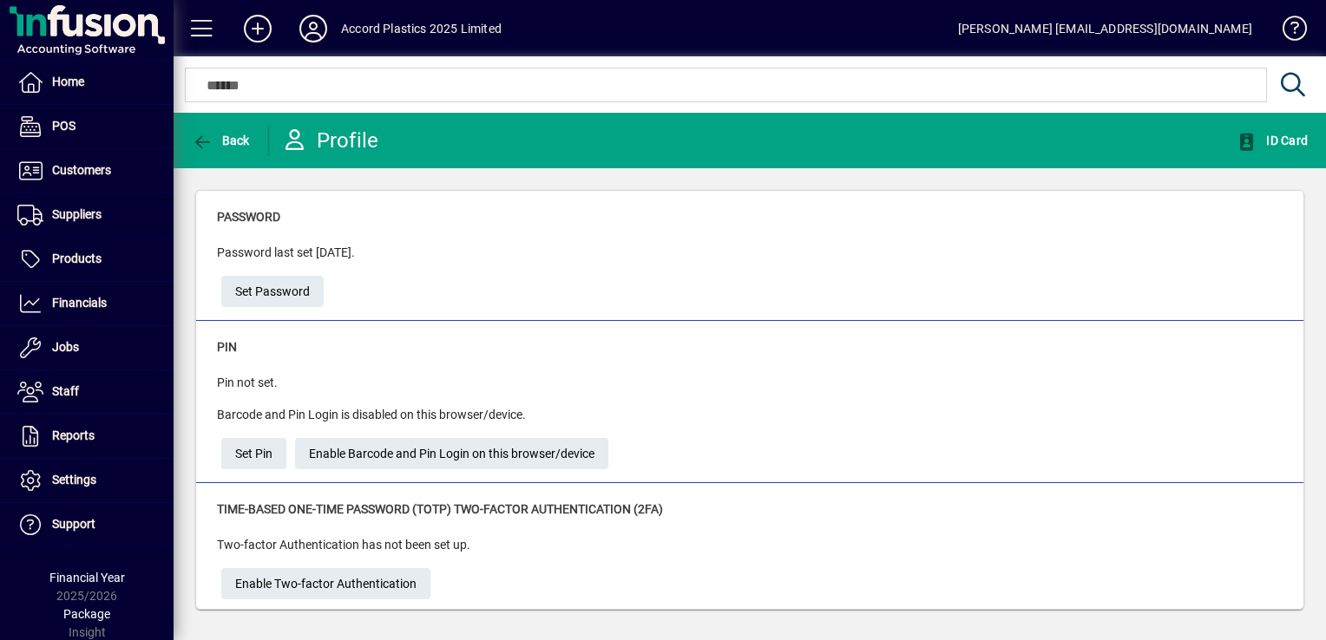
click at [449, 255] on div "Password last set 2 days ago. Set Password" at bounding box center [750, 275] width 1066 height 63
click at [311, 31] on icon at bounding box center [313, 29] width 35 height 28
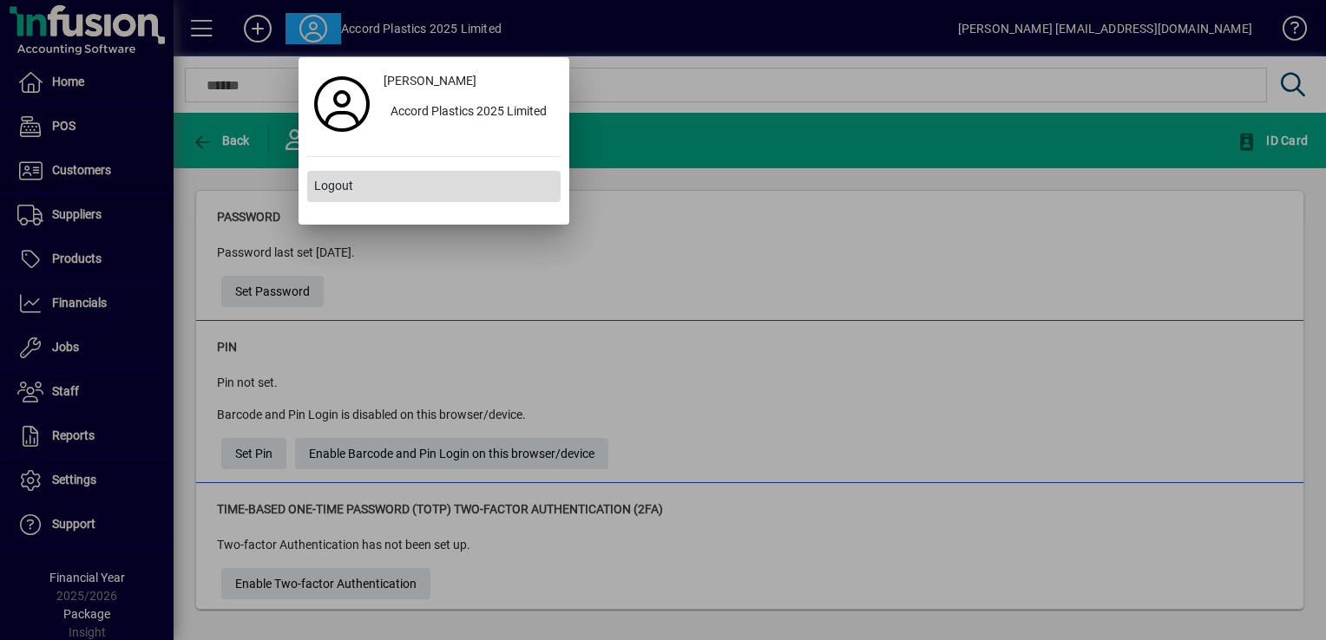
click at [337, 180] on span "Logout" at bounding box center [333, 186] width 39 height 18
